Goal: Leave review/rating: Share an evaluation or opinion about a product, service, or content

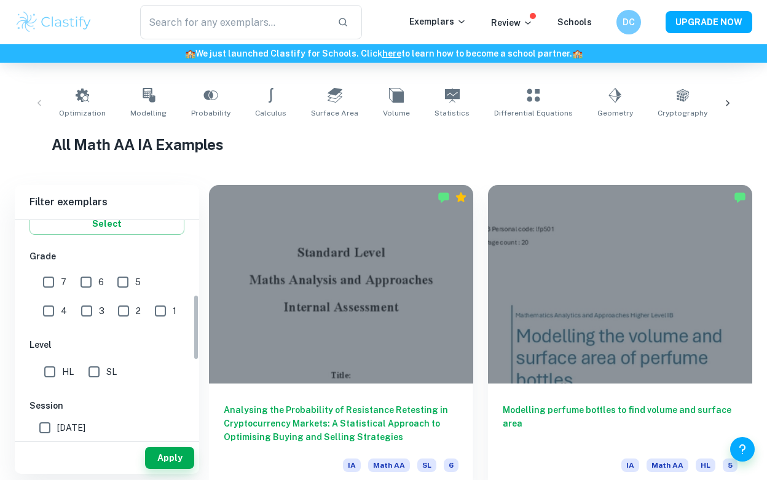
scroll to position [246, 0]
click at [55, 368] on input "HL" at bounding box center [49, 370] width 25 height 25
checkbox input "true"
click at [52, 275] on input "7" at bounding box center [48, 281] width 25 height 25
checkbox input "true"
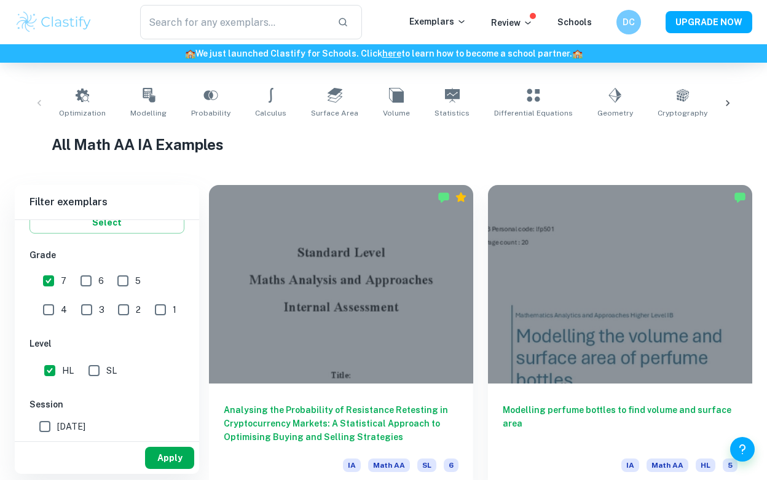
click at [161, 454] on button "Apply" at bounding box center [169, 458] width 49 height 22
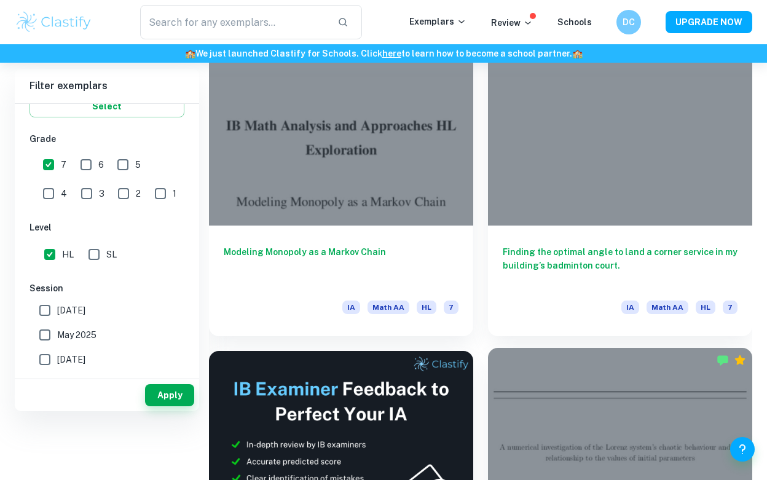
scroll to position [283, 0]
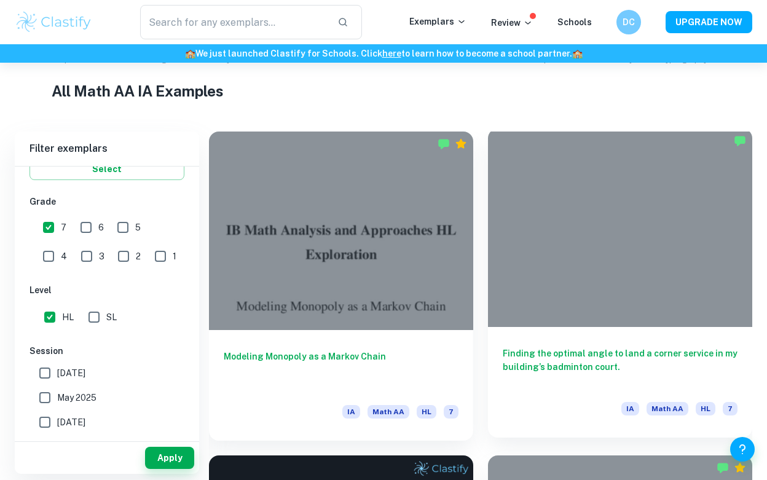
click at [610, 226] on div at bounding box center [620, 227] width 264 height 199
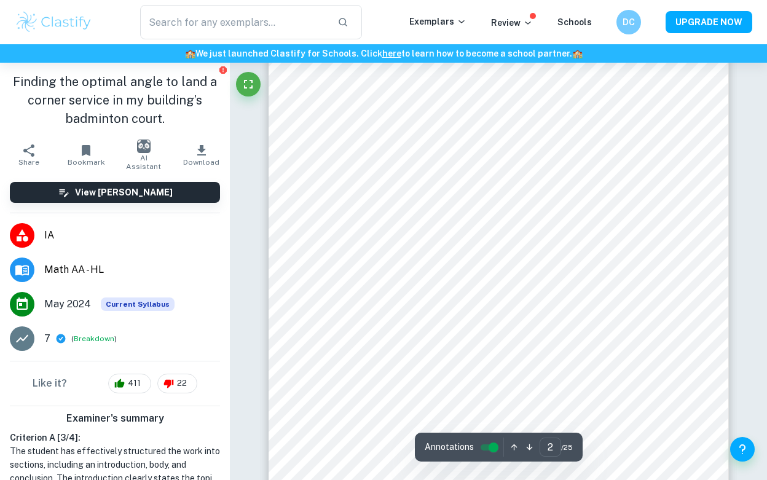
scroll to position [877, 1]
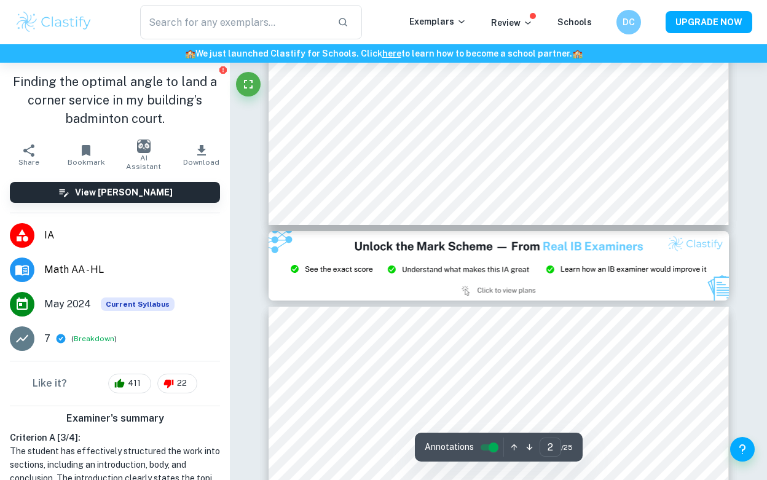
type input "3"
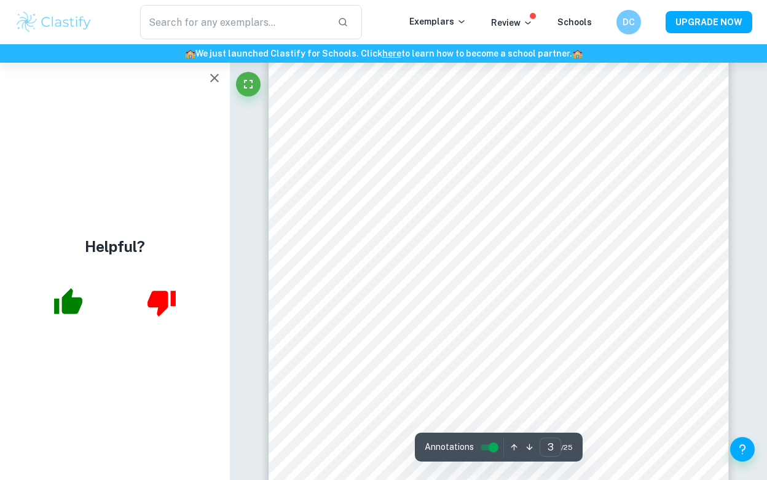
scroll to position [1544, 0]
